Goal: Task Accomplishment & Management: Manage account settings

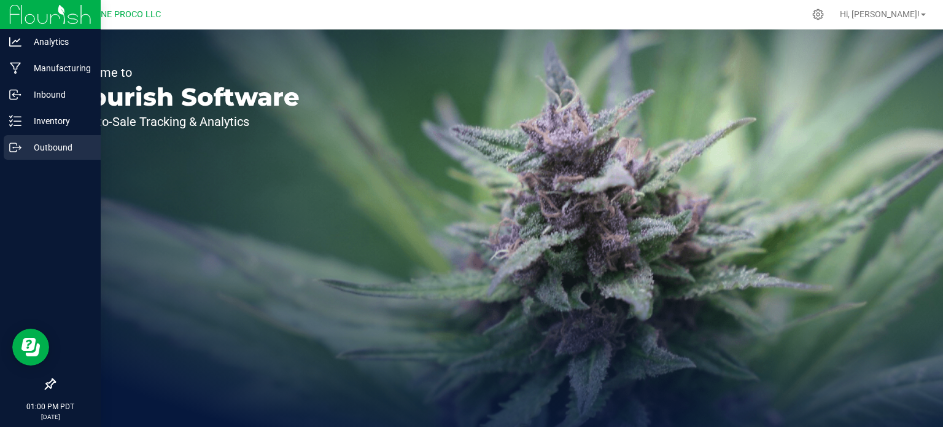
click at [29, 150] on p "Outbound" at bounding box center [58, 147] width 74 height 15
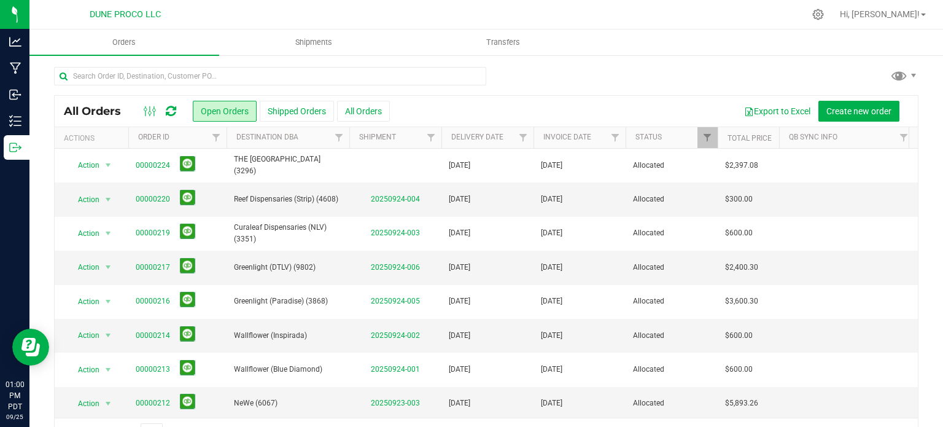
click at [923, 23] on div "Hi, [PERSON_NAME]!" at bounding box center [883, 14] width 96 height 21
click at [923, 19] on link "Hi, [PERSON_NAME]!" at bounding box center [883, 14] width 96 height 13
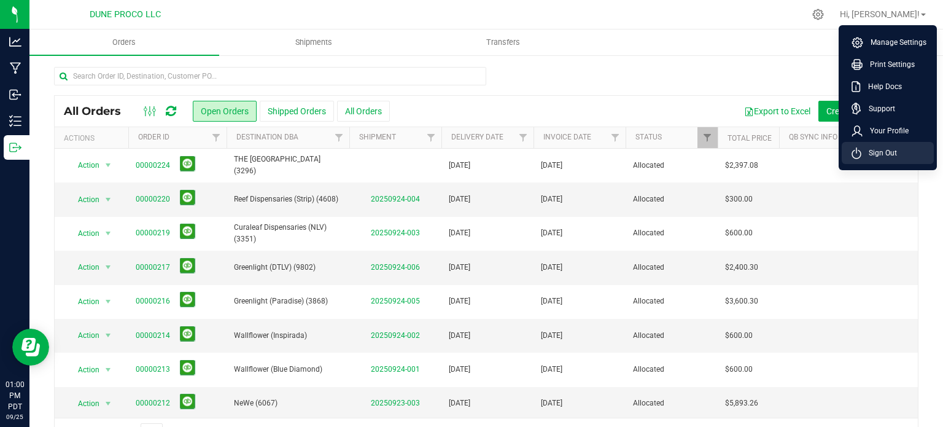
click at [874, 149] on span "Sign Out" at bounding box center [879, 153] width 36 height 12
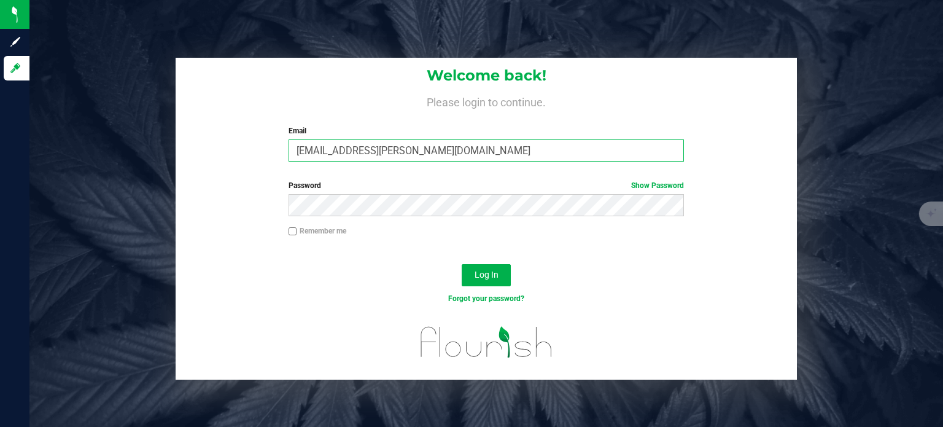
click at [456, 149] on input "[EMAIL_ADDRESS][PERSON_NAME][DOMAIN_NAME]" at bounding box center [487, 150] width 396 height 22
type input "[EMAIL_ADDRESS][DOMAIN_NAME]"
click at [477, 270] on span "Log In" at bounding box center [487, 275] width 24 height 10
